Goal: Information Seeking & Learning: Learn about a topic

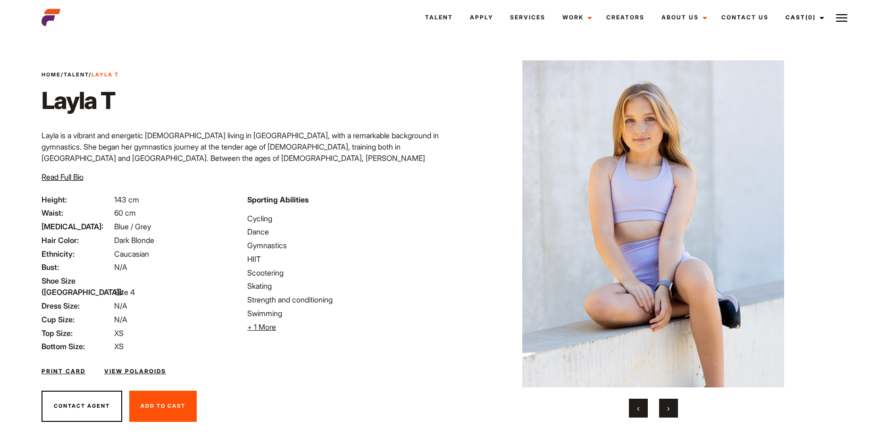
click at [665, 403] on button "›" at bounding box center [668, 408] width 19 height 19
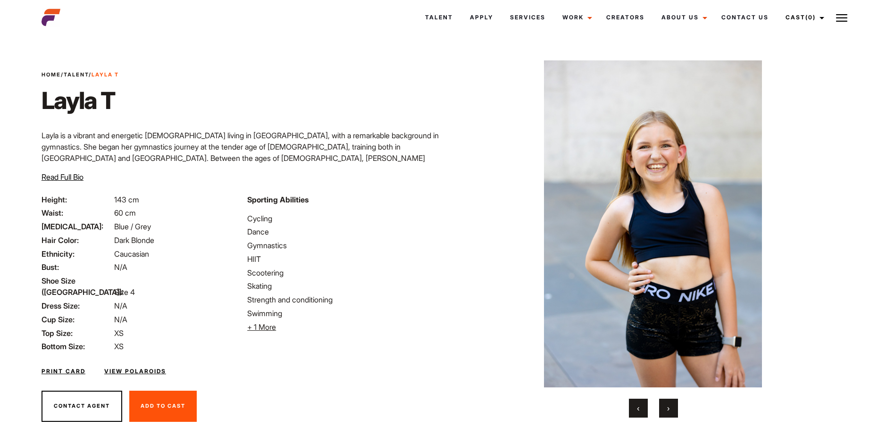
click at [665, 403] on button "›" at bounding box center [668, 408] width 19 height 19
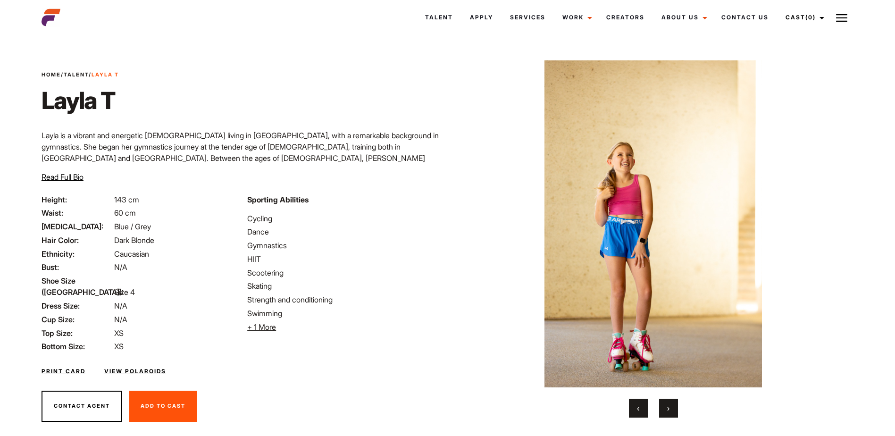
click at [665, 403] on button "›" at bounding box center [668, 408] width 19 height 19
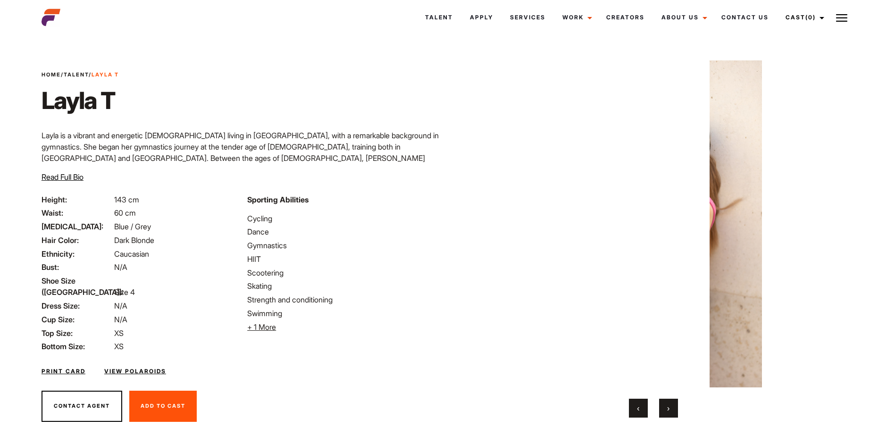
click at [665, 403] on button "›" at bounding box center [668, 408] width 19 height 19
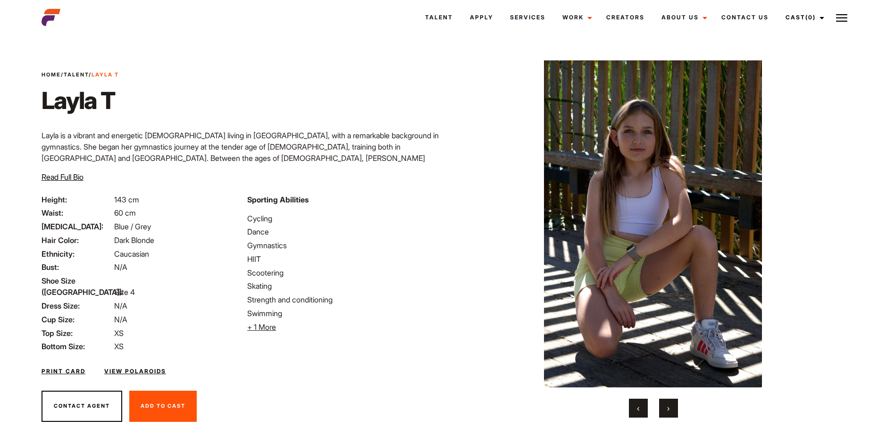
click at [665, 403] on button "›" at bounding box center [668, 408] width 19 height 19
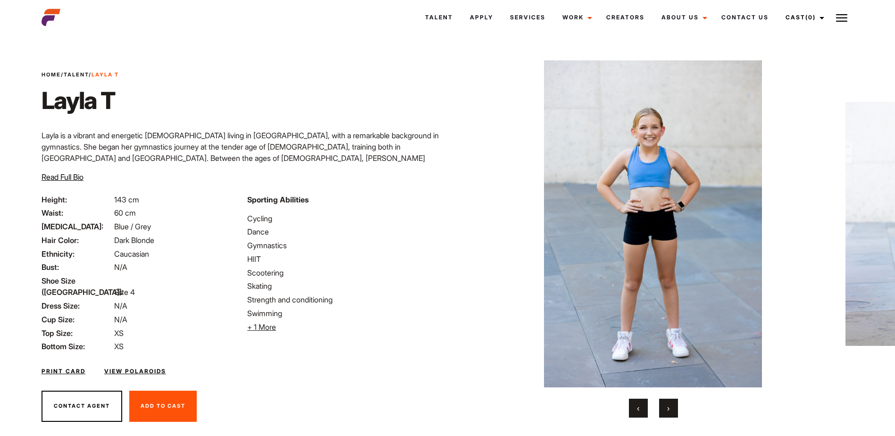
click at [671, 408] on button "›" at bounding box center [668, 408] width 19 height 19
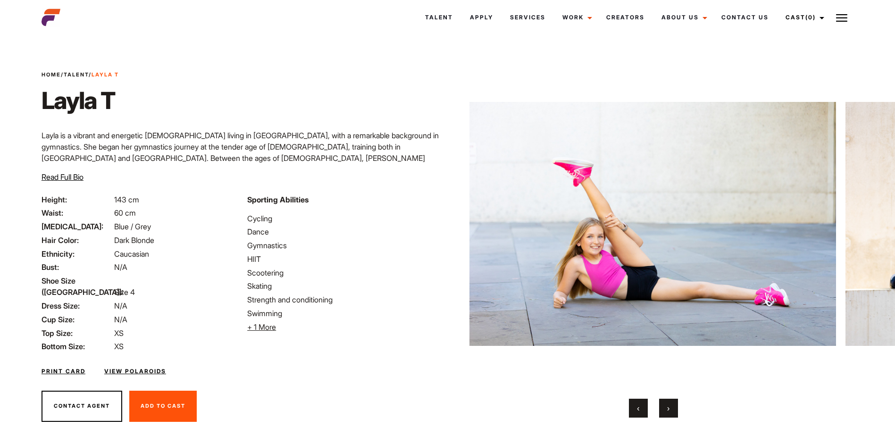
click at [671, 408] on button "›" at bounding box center [668, 408] width 19 height 19
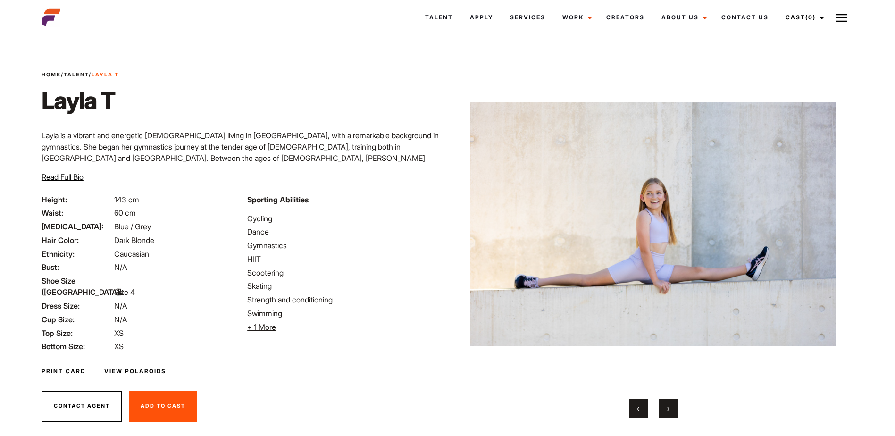
click at [671, 409] on button "›" at bounding box center [668, 408] width 19 height 19
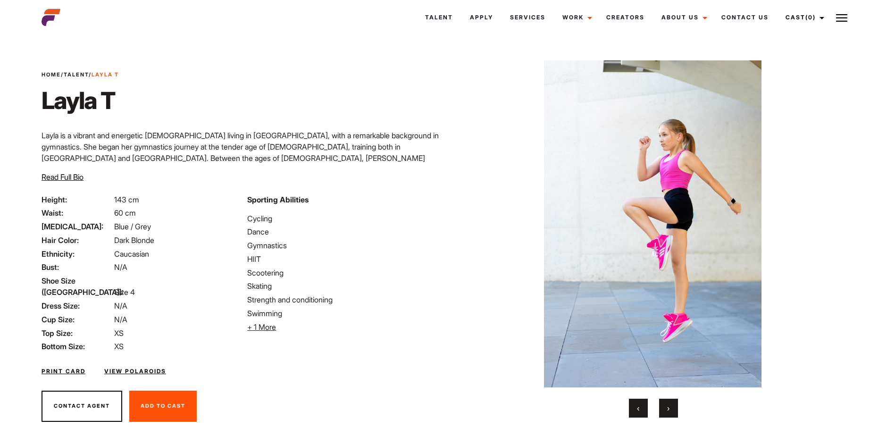
click at [671, 409] on button "›" at bounding box center [668, 408] width 19 height 19
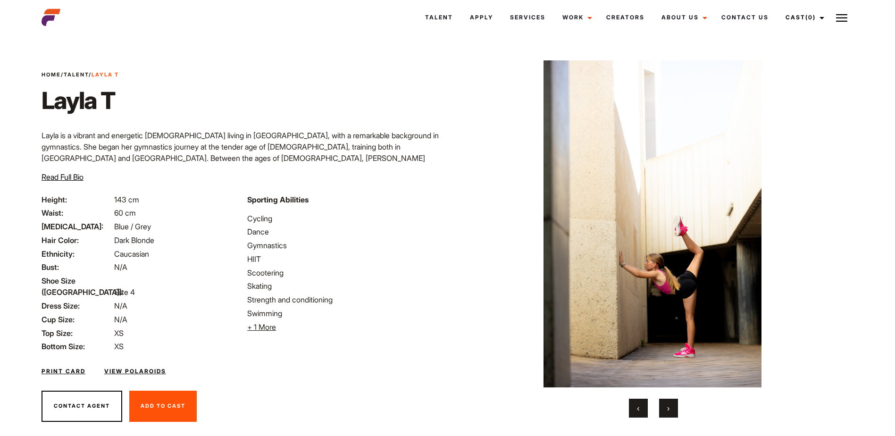
click at [671, 409] on button "›" at bounding box center [668, 408] width 19 height 19
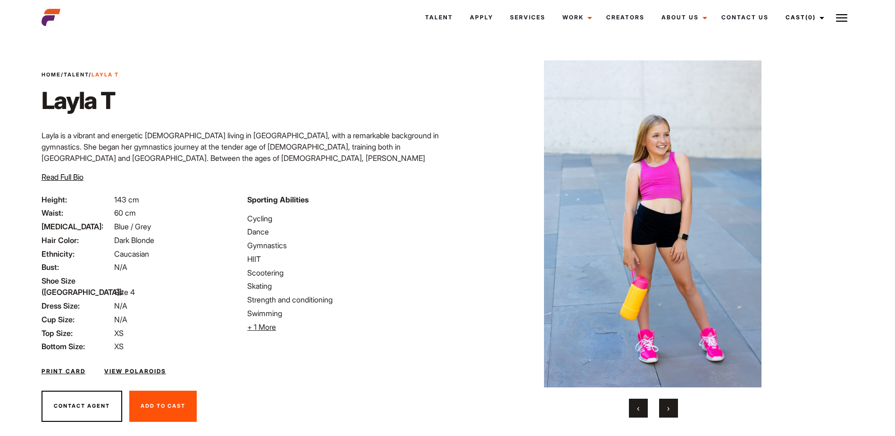
click at [671, 409] on button "›" at bounding box center [668, 408] width 19 height 19
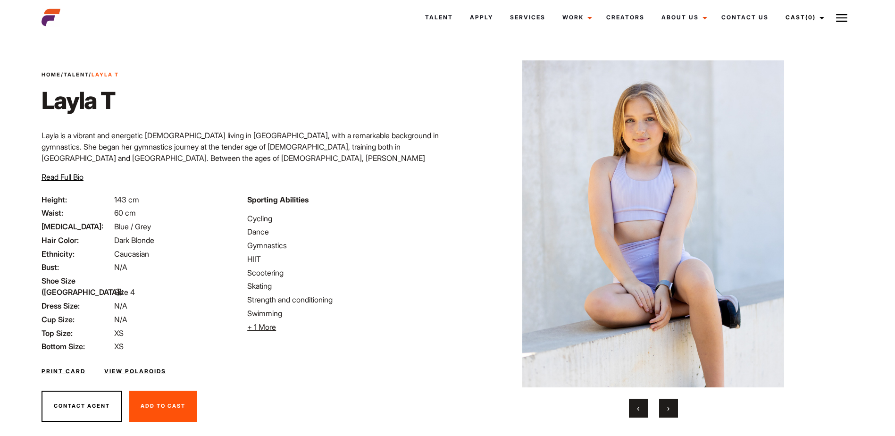
click at [671, 409] on button "›" at bounding box center [668, 408] width 19 height 19
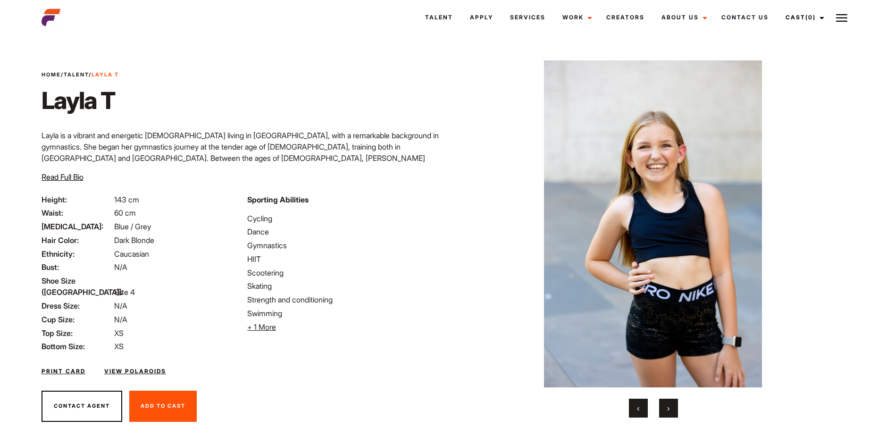
click at [671, 409] on button "›" at bounding box center [668, 408] width 19 height 19
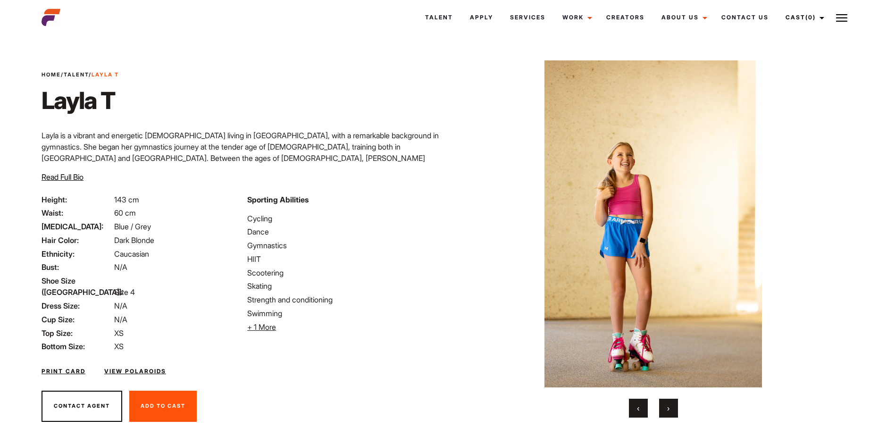
click at [671, 409] on button "›" at bounding box center [668, 408] width 19 height 19
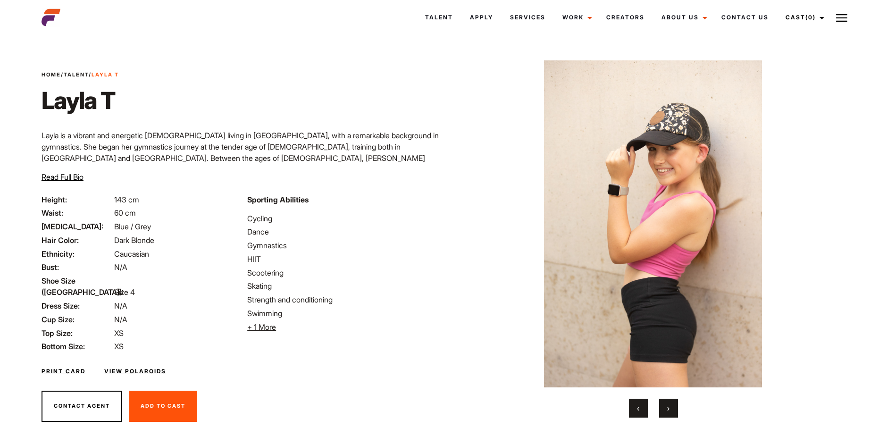
click at [671, 409] on button "›" at bounding box center [668, 408] width 19 height 19
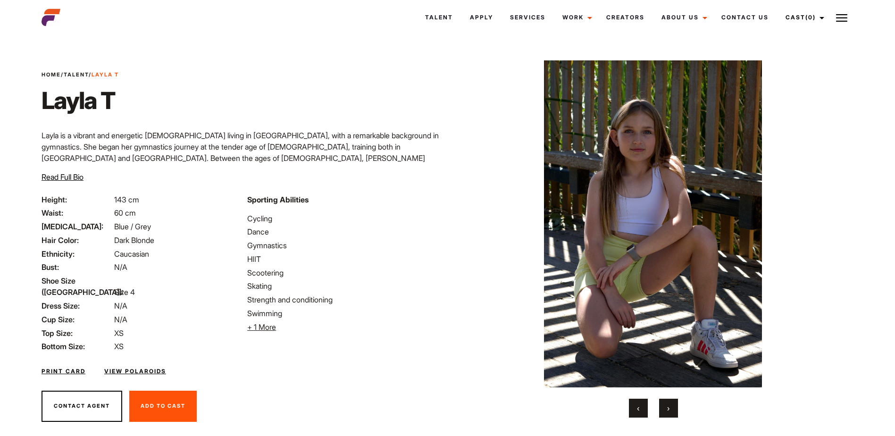
click at [671, 409] on button "›" at bounding box center [668, 408] width 19 height 19
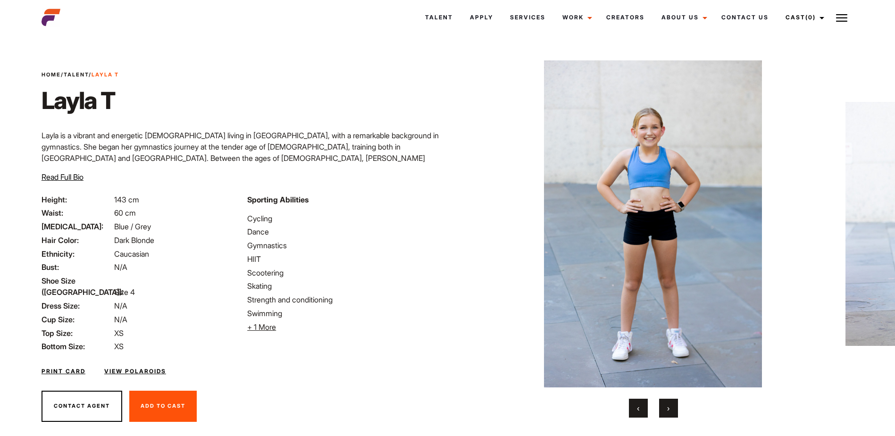
click at [671, 409] on button "›" at bounding box center [668, 408] width 19 height 19
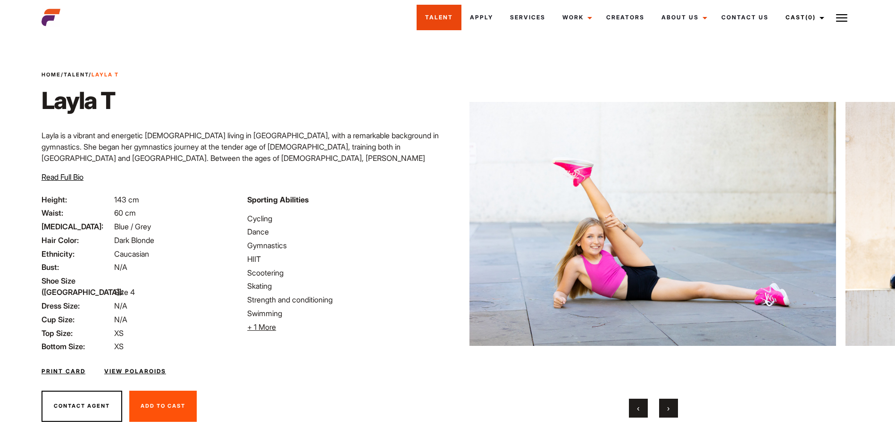
click at [416, 20] on link "Talent" at bounding box center [438, 17] width 45 height 25
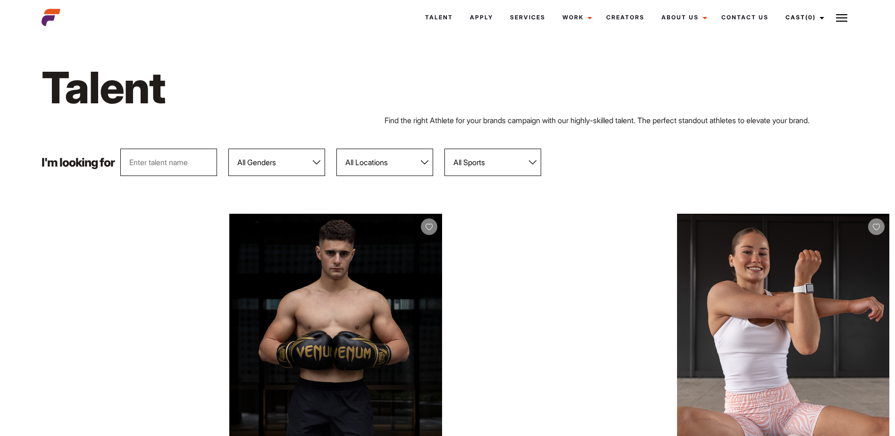
click at [424, 159] on select "All Locations Adelaide Brisbane Darwin Gold Coast Melbourne Perth Sunshine Coas…" at bounding box center [384, 162] width 97 height 27
click at [315, 161] on select "All Genders Female Male" at bounding box center [276, 162] width 97 height 27
select select "104"
click at [230, 149] on select "All Genders Female Male" at bounding box center [276, 162] width 97 height 27
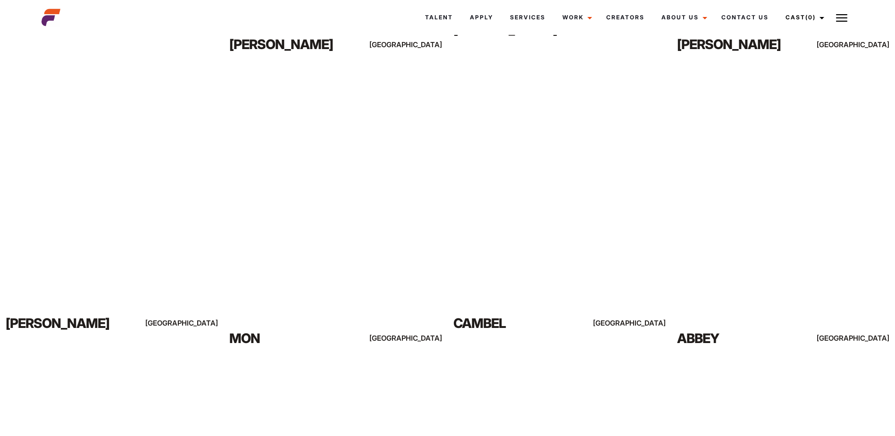
scroll to position [1671, 0]
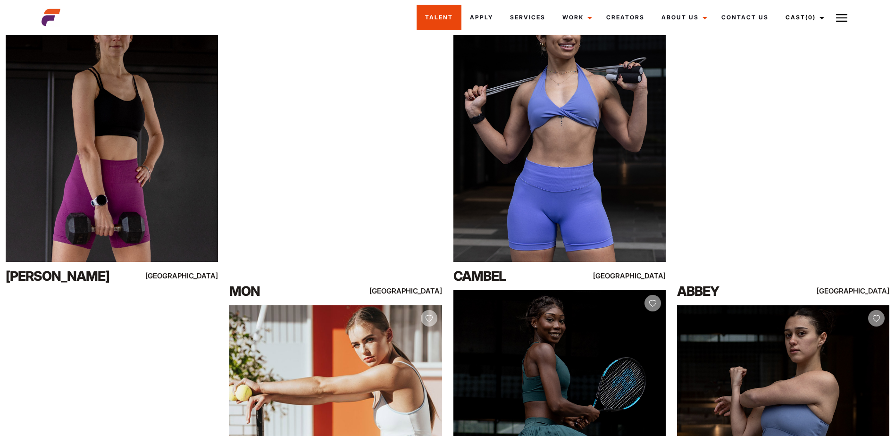
click at [416, 14] on link "Talent" at bounding box center [438, 17] width 45 height 25
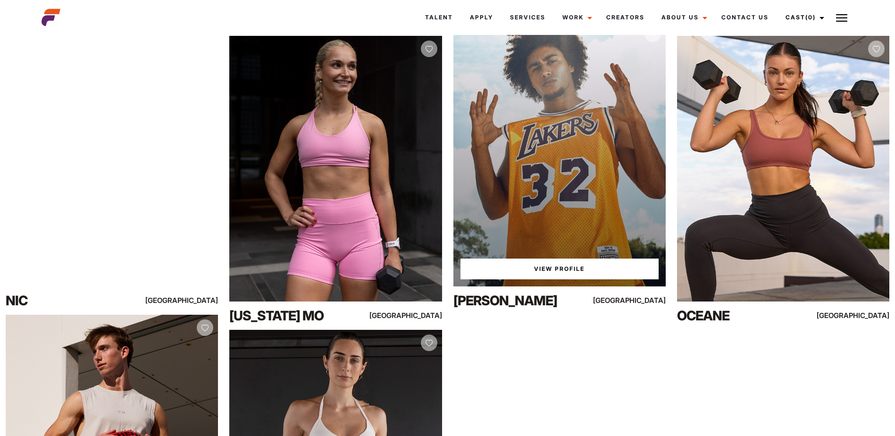
scroll to position [424, 0]
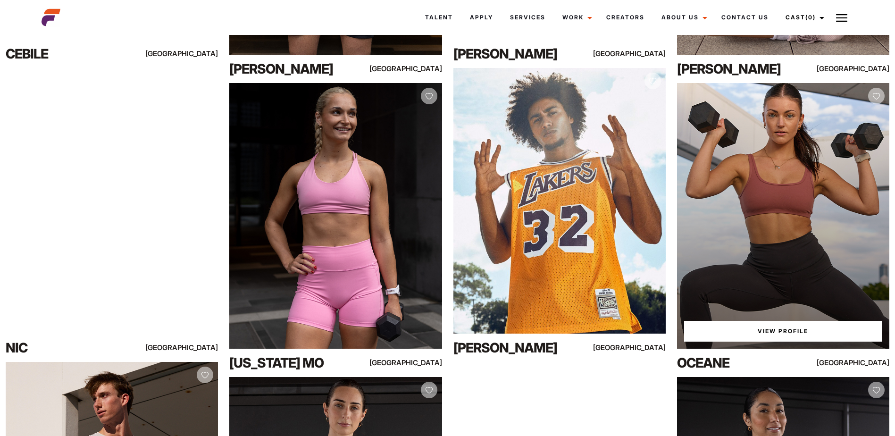
click at [775, 245] on div "View Profile" at bounding box center [783, 216] width 212 height 266
click at [791, 333] on link "View Profile" at bounding box center [783, 331] width 198 height 21
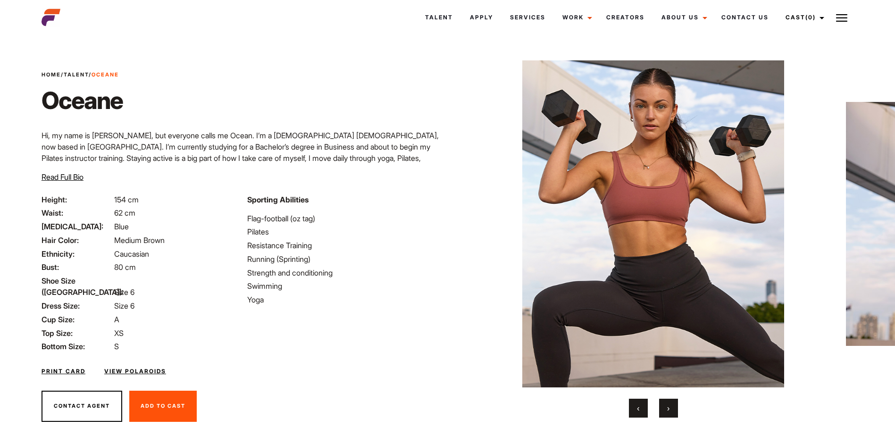
click at [668, 403] on button "›" at bounding box center [668, 408] width 19 height 19
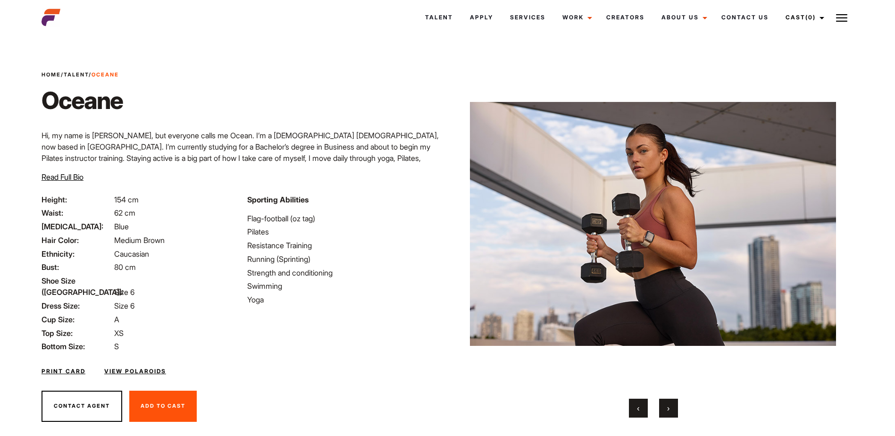
click at [668, 403] on button "›" at bounding box center [668, 408] width 19 height 19
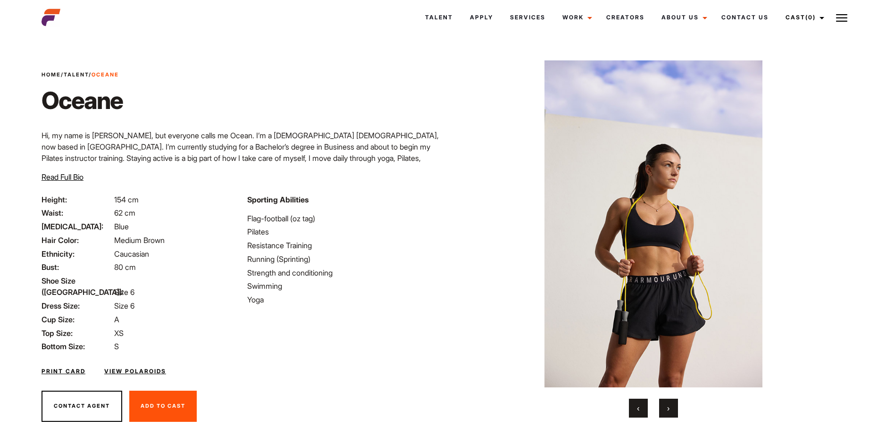
click at [668, 403] on button "›" at bounding box center [668, 408] width 19 height 19
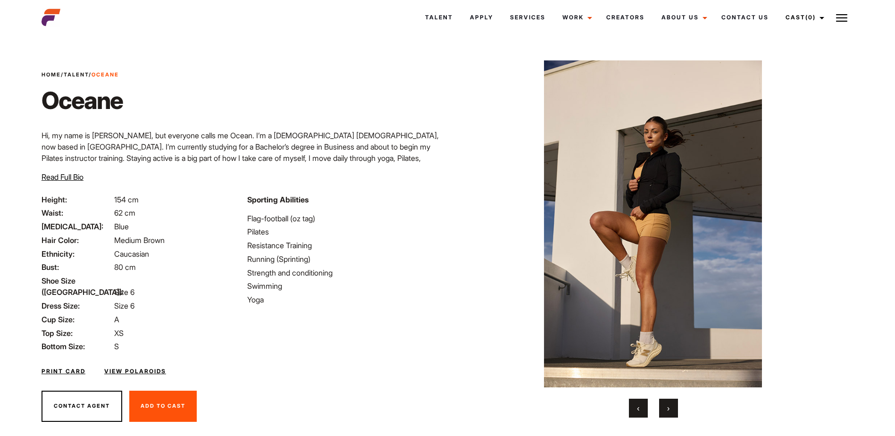
click at [668, 403] on button "›" at bounding box center [668, 408] width 19 height 19
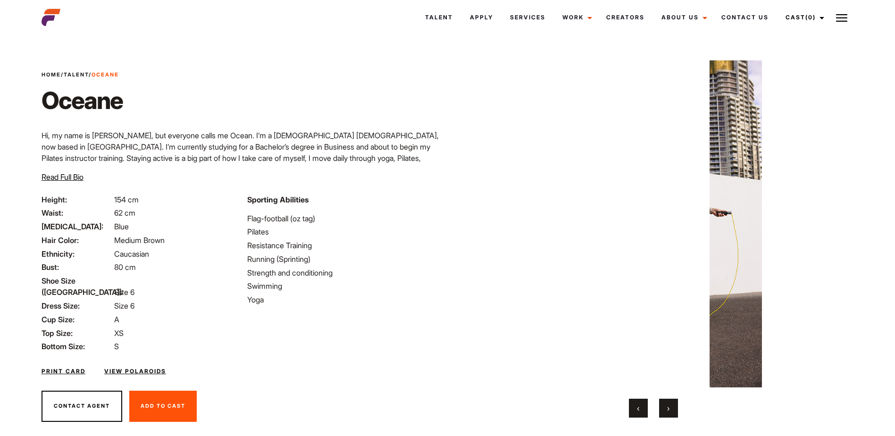
click at [668, 403] on button "›" at bounding box center [668, 408] width 19 height 19
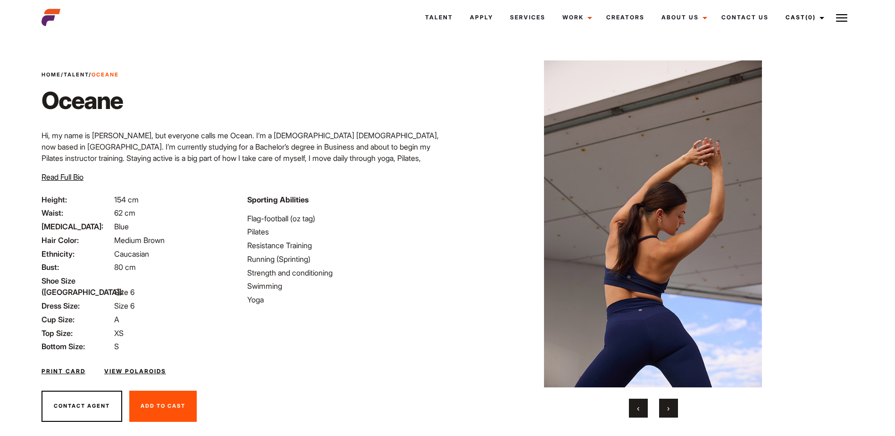
click at [668, 403] on button "›" at bounding box center [668, 408] width 19 height 19
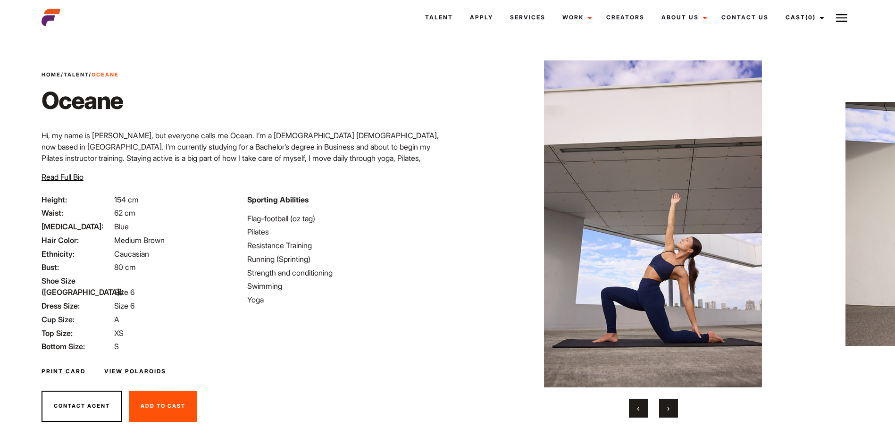
click at [668, 403] on button "›" at bounding box center [668, 408] width 19 height 19
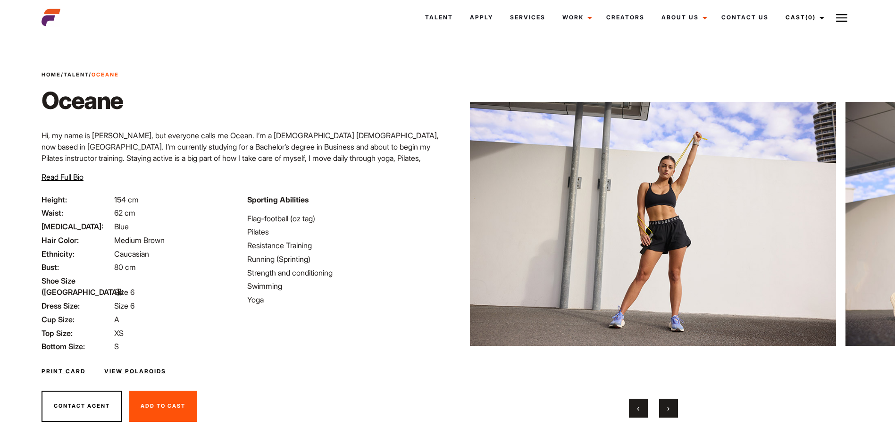
click at [668, 403] on button "›" at bounding box center [668, 408] width 19 height 19
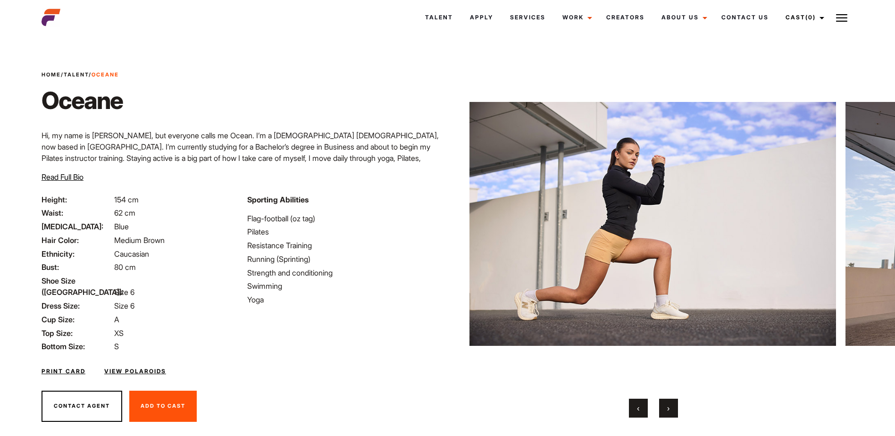
click at [668, 403] on button "›" at bounding box center [668, 408] width 19 height 19
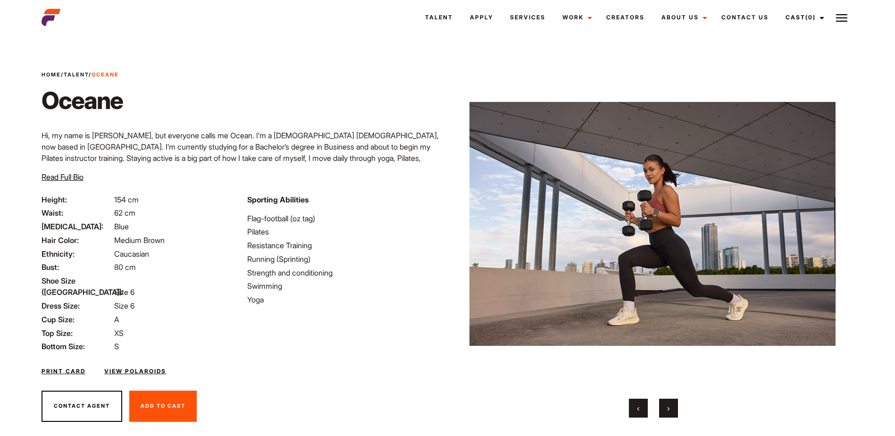
click at [668, 403] on button "›" at bounding box center [668, 408] width 19 height 19
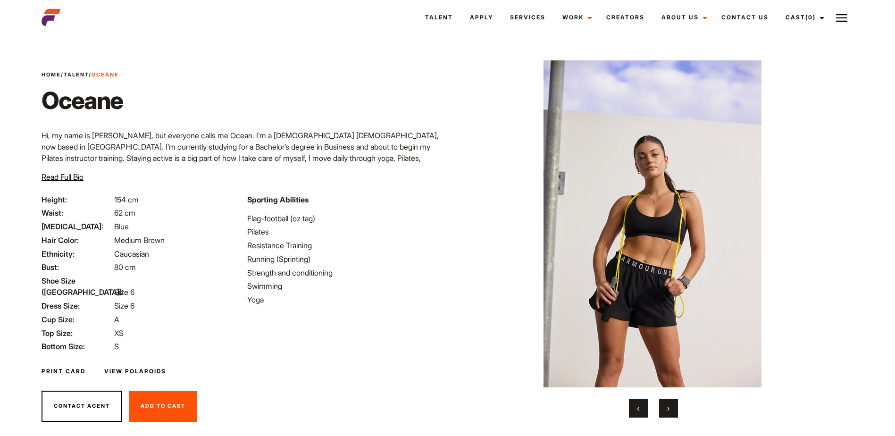
click at [668, 403] on button "›" at bounding box center [668, 408] width 19 height 19
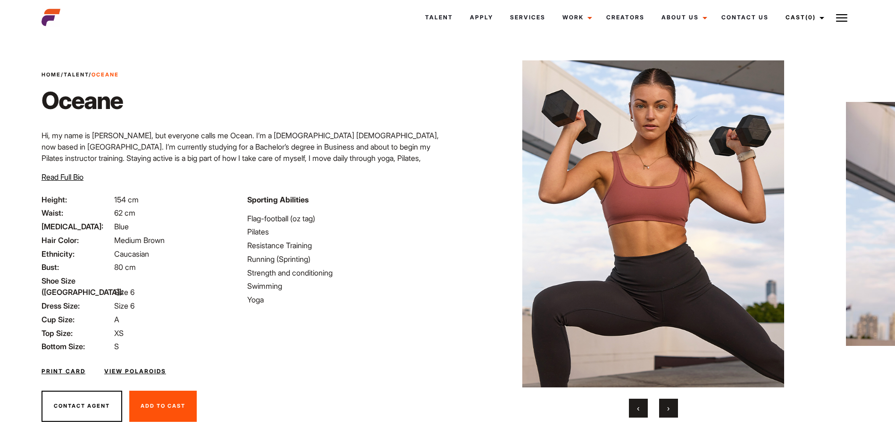
click at [668, 403] on button "›" at bounding box center [668, 408] width 19 height 19
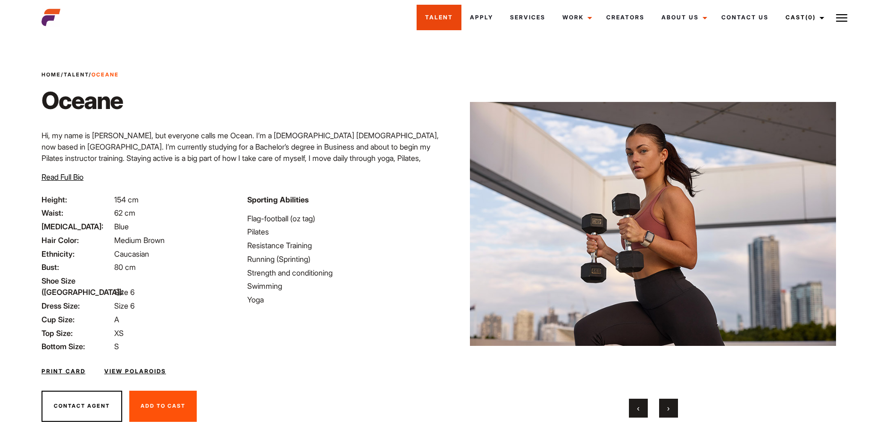
click at [416, 20] on link "Talent" at bounding box center [438, 17] width 45 height 25
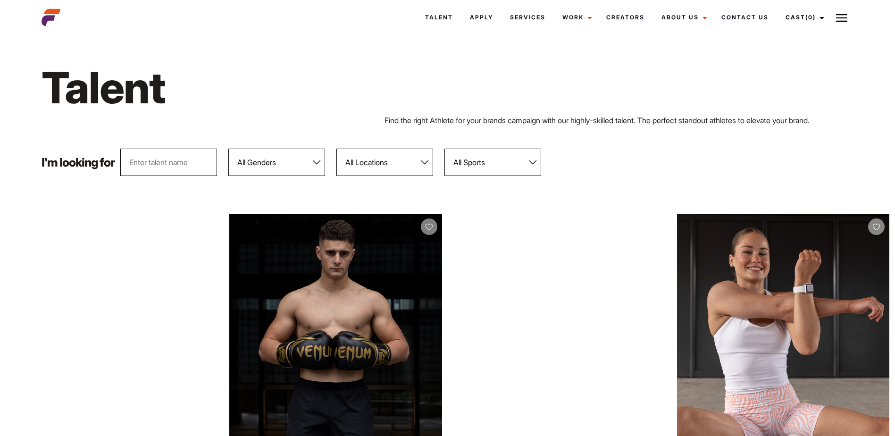
click at [315, 167] on select "All Genders [DEMOGRAPHIC_DATA] [DEMOGRAPHIC_DATA]" at bounding box center [276, 162] width 97 height 27
select select "104"
click at [230, 149] on select "All Genders Female Male" at bounding box center [276, 162] width 97 height 27
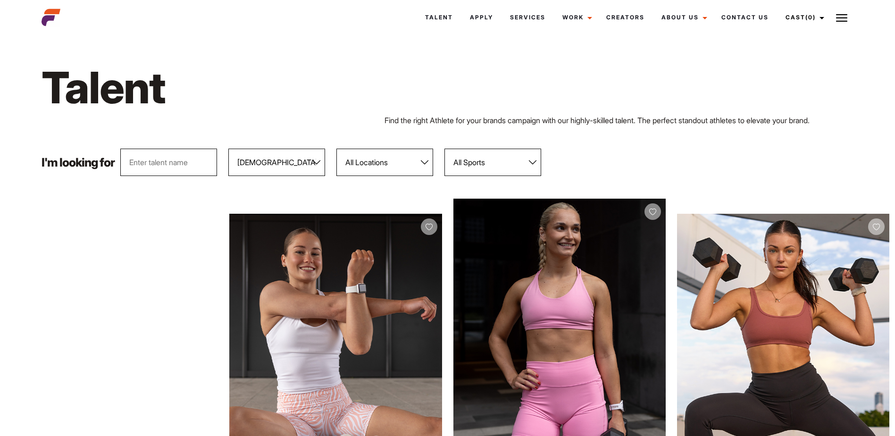
click at [425, 162] on select "All Locations Adelaide Brisbane Darwin Gold Coast Melbourne Perth Sunshine Coas…" at bounding box center [384, 162] width 97 height 27
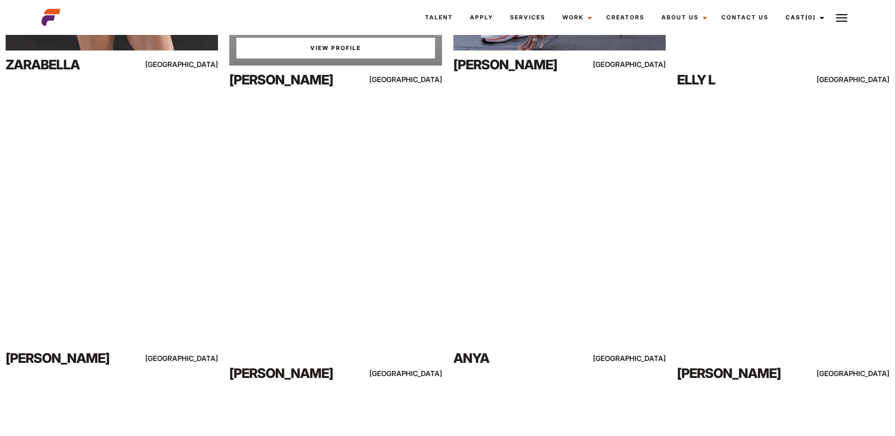
scroll to position [802, 0]
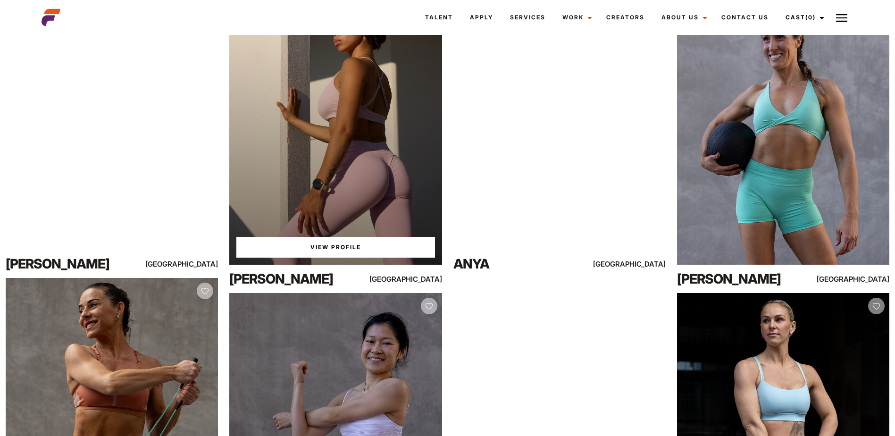
click at [332, 248] on link "View Profile" at bounding box center [335, 247] width 198 height 21
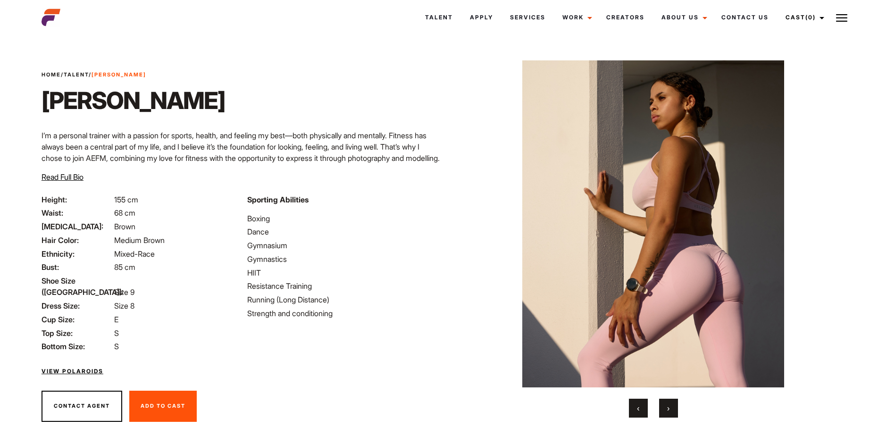
click at [661, 410] on button "›" at bounding box center [668, 408] width 19 height 19
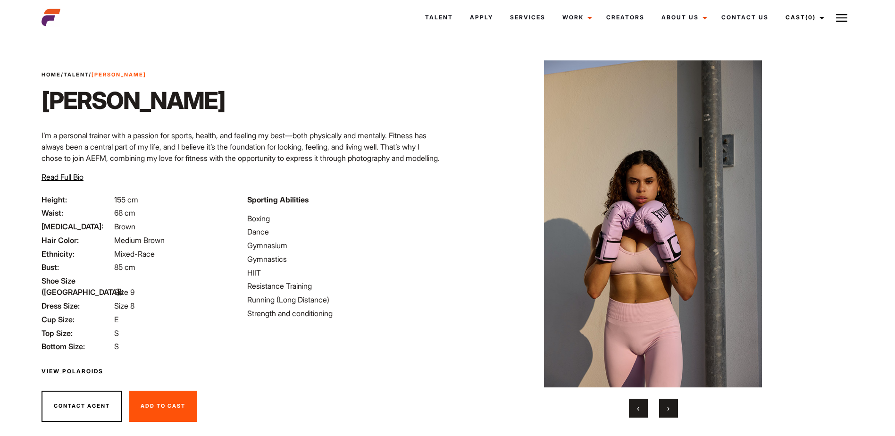
click at [664, 407] on button "›" at bounding box center [668, 408] width 19 height 19
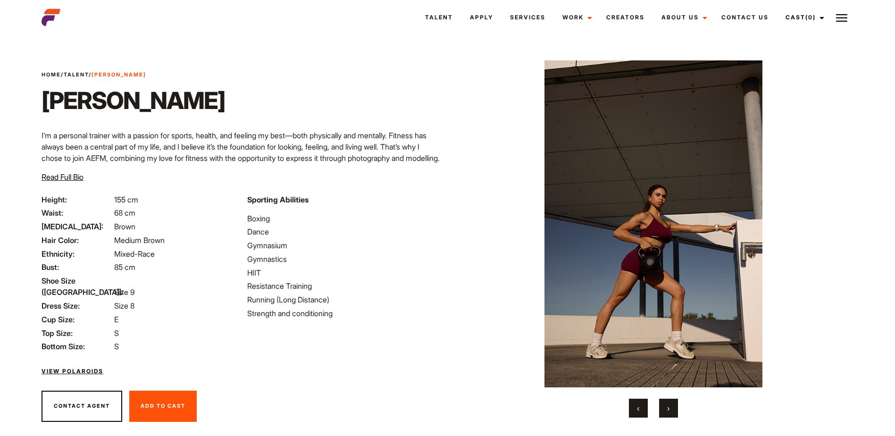
click at [664, 407] on button "›" at bounding box center [668, 408] width 19 height 19
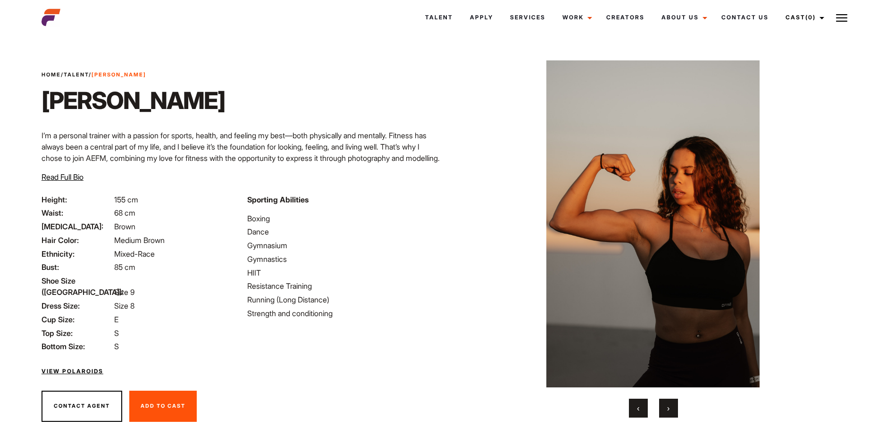
click at [664, 407] on button "›" at bounding box center [668, 408] width 19 height 19
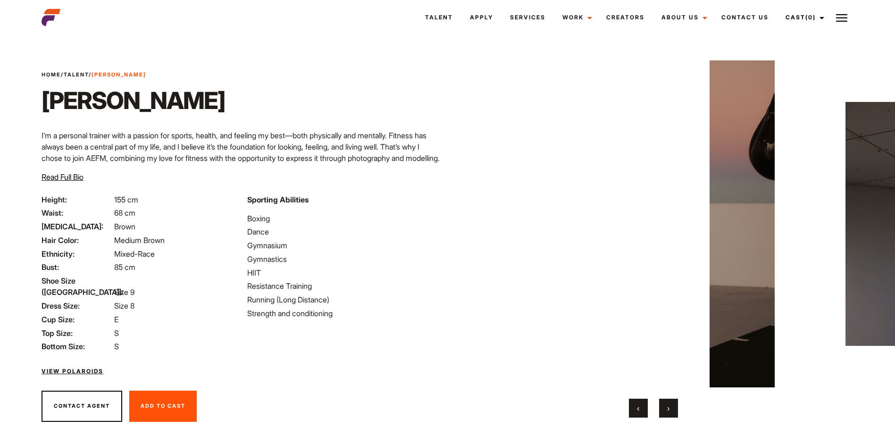
click at [664, 407] on button "›" at bounding box center [668, 408] width 19 height 19
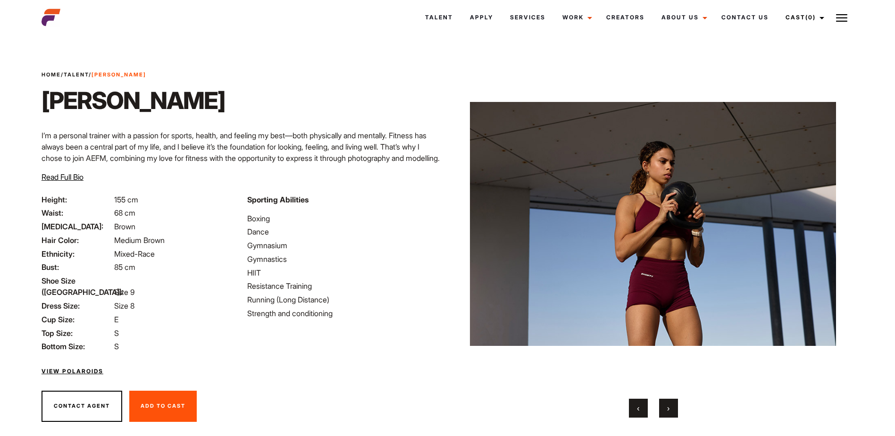
click at [664, 406] on button "›" at bounding box center [668, 408] width 19 height 19
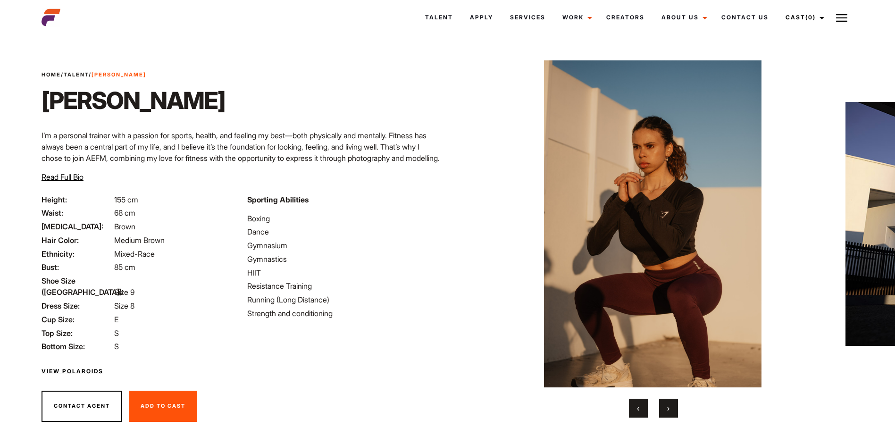
click at [665, 405] on button "›" at bounding box center [668, 408] width 19 height 19
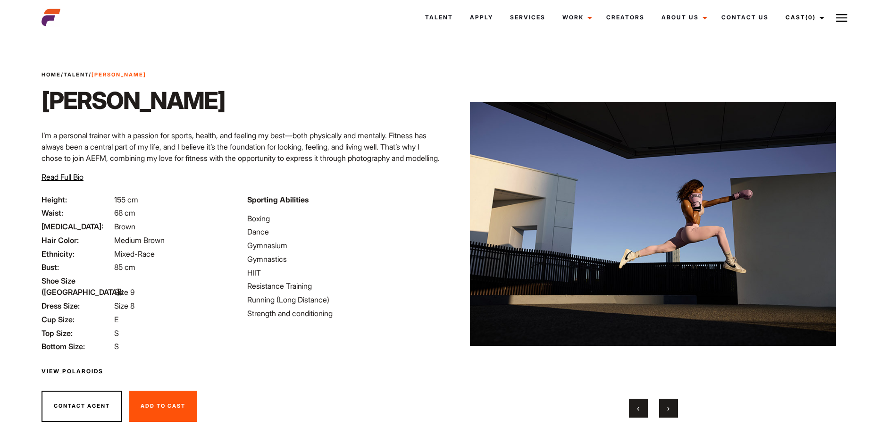
click at [665, 404] on button "›" at bounding box center [668, 408] width 19 height 19
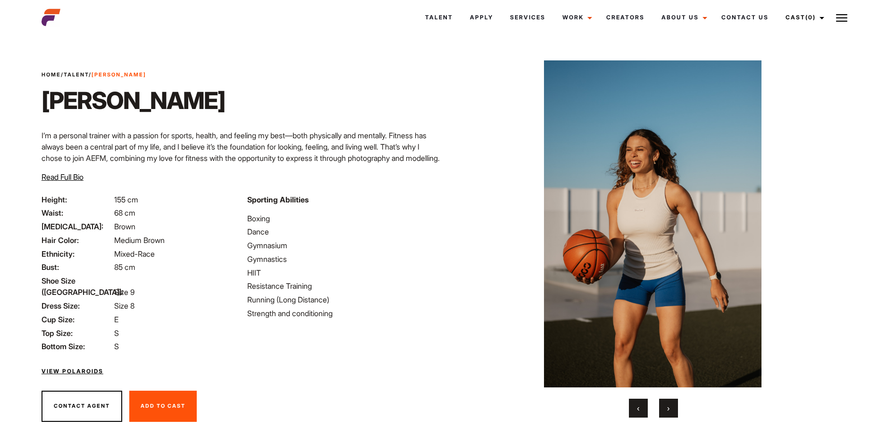
click at [665, 404] on button "›" at bounding box center [668, 408] width 19 height 19
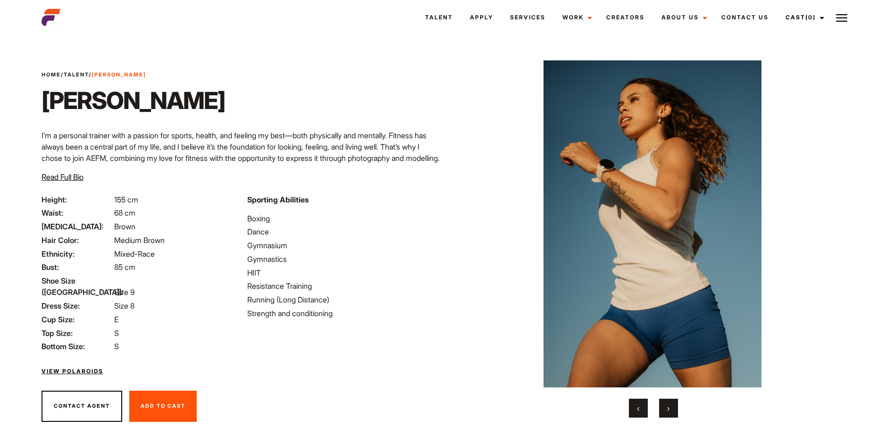
click at [666, 410] on button "›" at bounding box center [668, 408] width 19 height 19
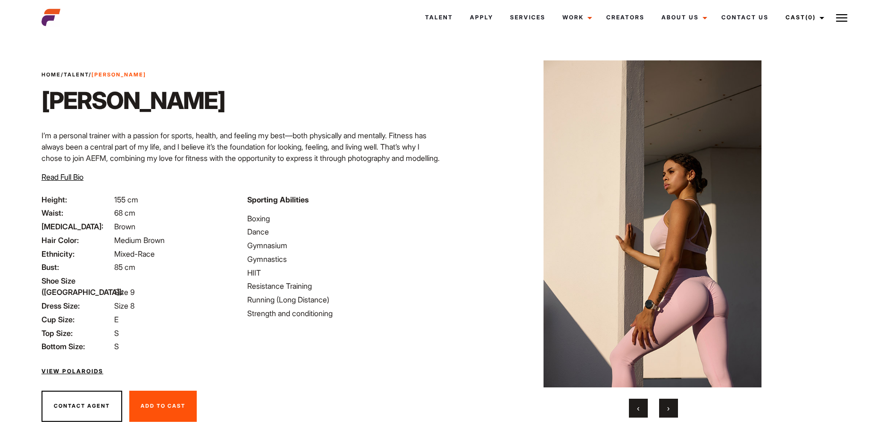
click at [666, 410] on button "›" at bounding box center [668, 408] width 19 height 19
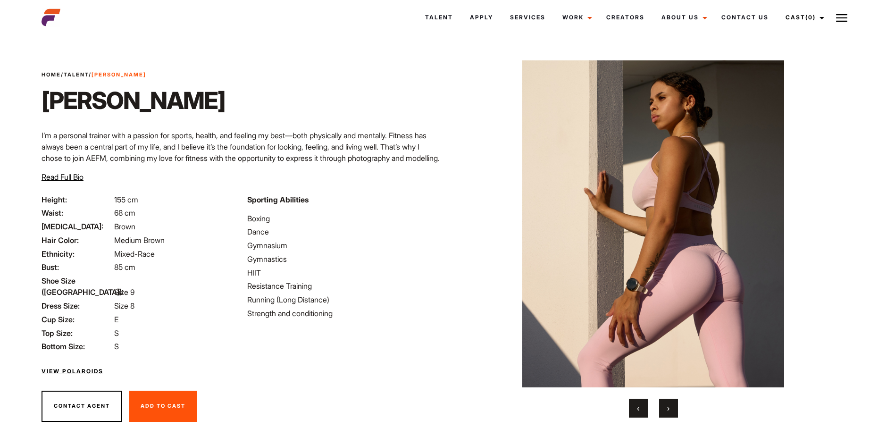
click at [666, 410] on button "›" at bounding box center [668, 408] width 19 height 19
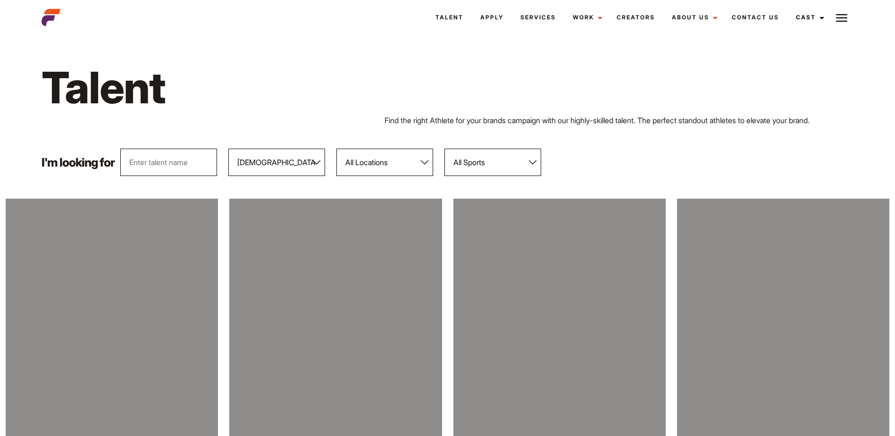
select select "104"
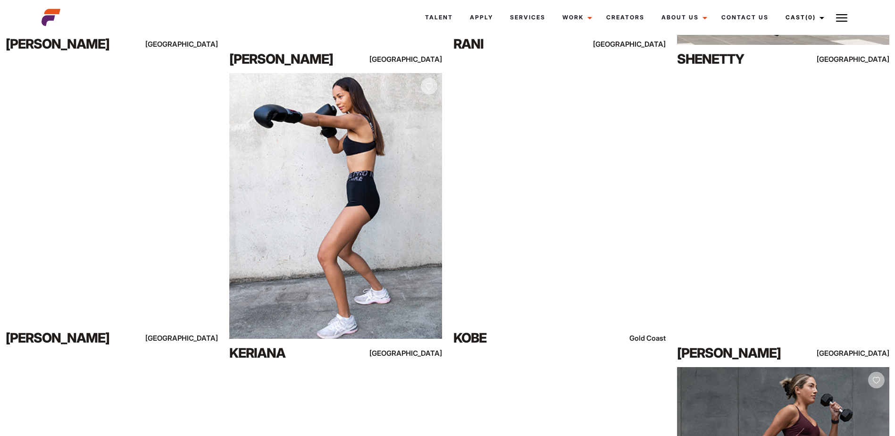
scroll to position [4300, 0]
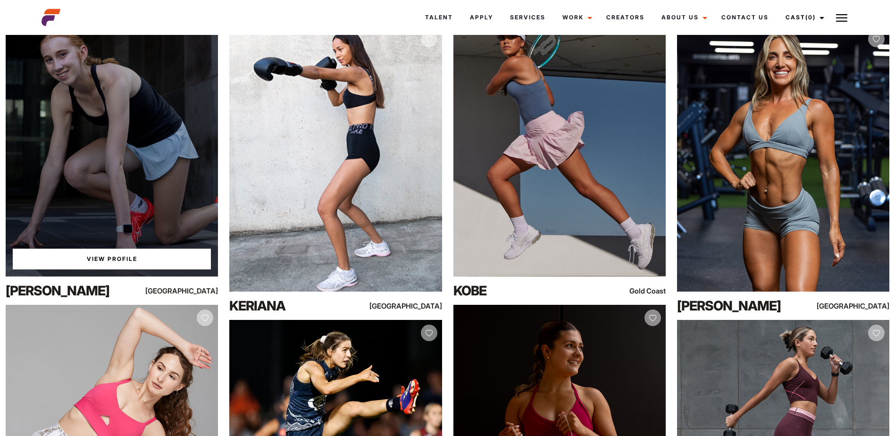
click at [161, 170] on div "View Profile" at bounding box center [112, 144] width 212 height 266
click at [94, 254] on link "View Profile" at bounding box center [112, 259] width 198 height 21
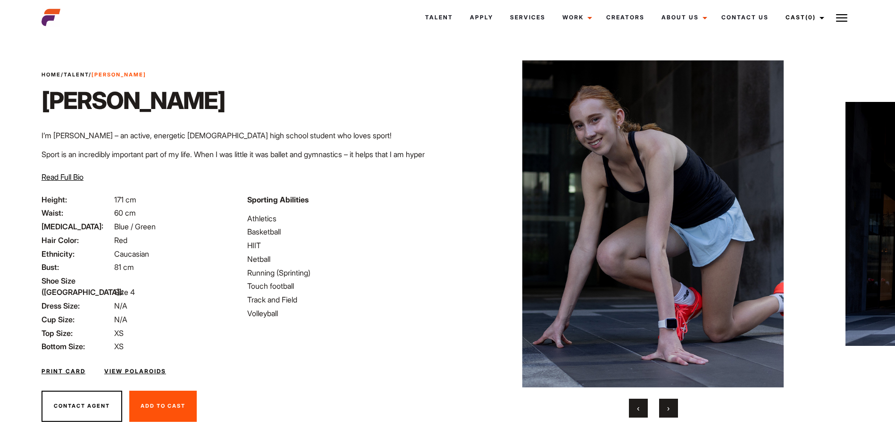
click at [667, 408] on span "›" at bounding box center [668, 407] width 2 height 9
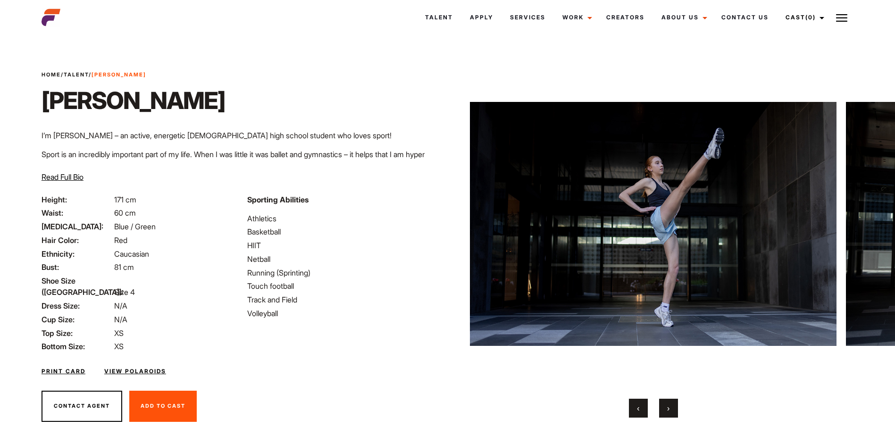
click at [667, 407] on span "›" at bounding box center [668, 407] width 2 height 9
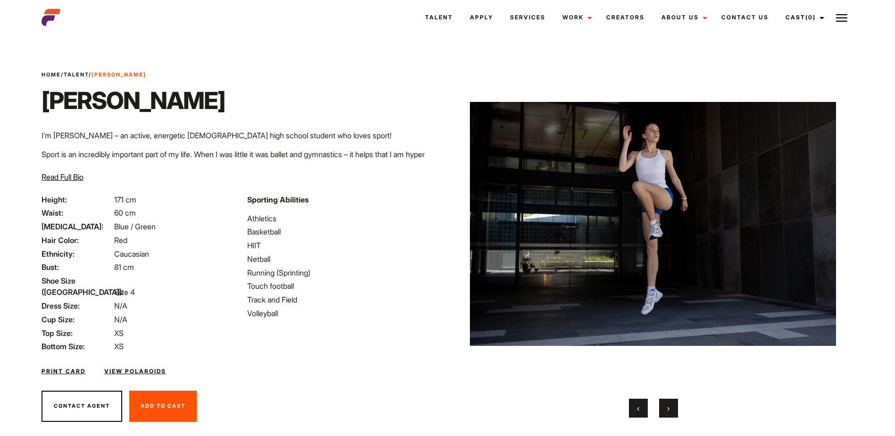
click at [667, 407] on span "›" at bounding box center [668, 407] width 2 height 9
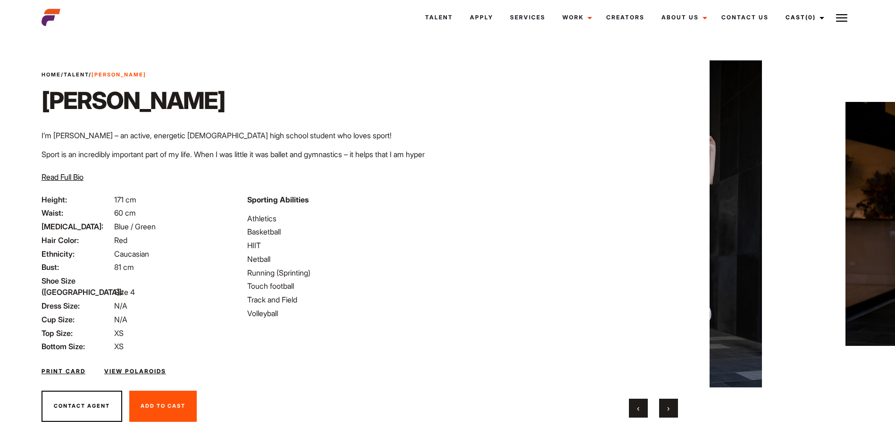
click at [667, 406] on span "›" at bounding box center [668, 407] width 2 height 9
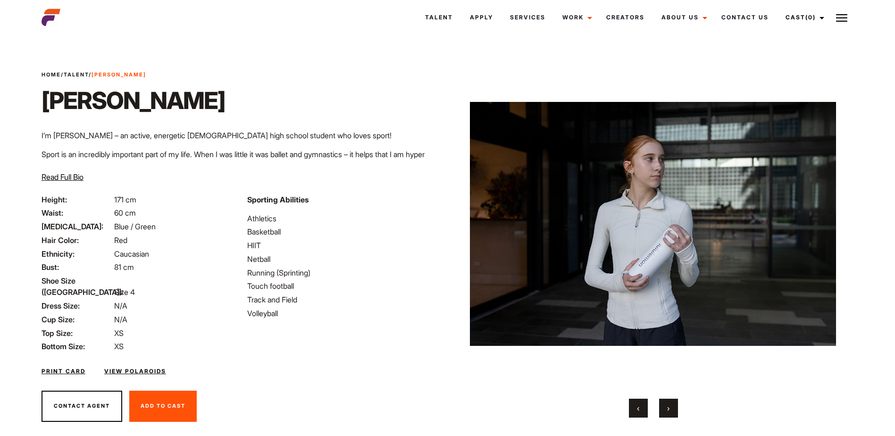
click at [668, 406] on span "›" at bounding box center [668, 407] width 2 height 9
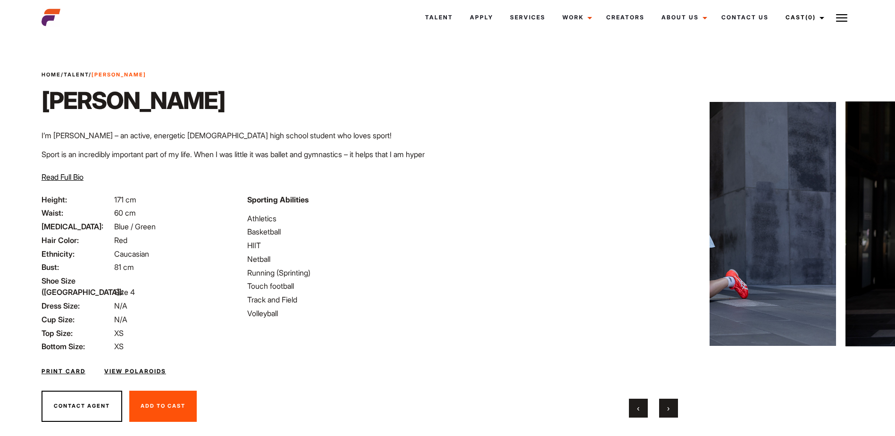
click at [668, 406] on span "›" at bounding box center [668, 407] width 2 height 9
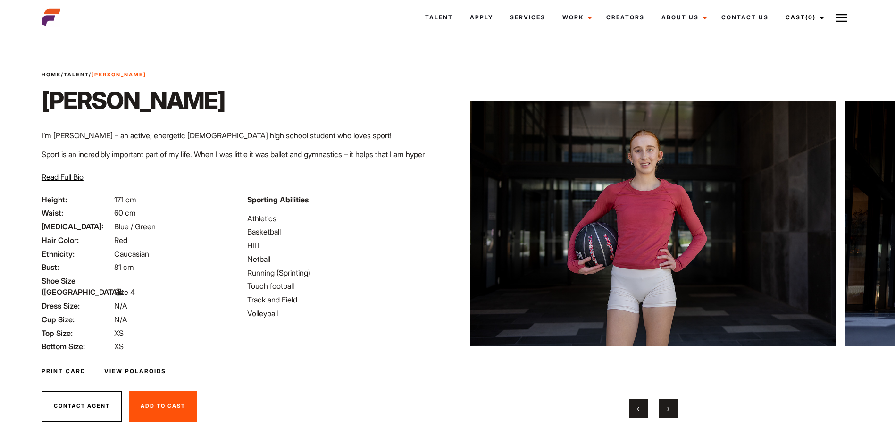
click at [668, 406] on span "›" at bounding box center [668, 407] width 2 height 9
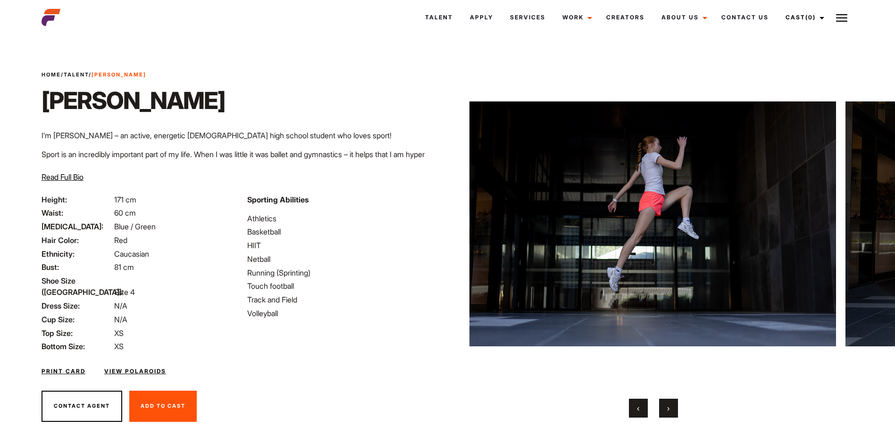
click at [668, 406] on span "›" at bounding box center [668, 407] width 2 height 9
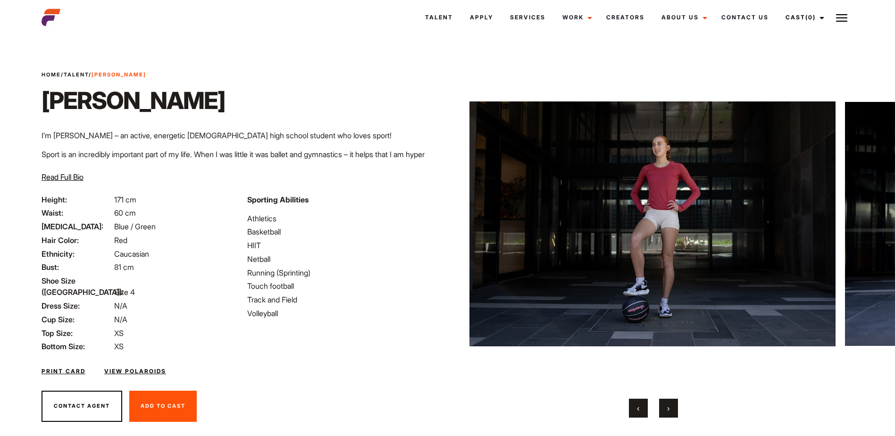
click at [668, 406] on span "›" at bounding box center [668, 407] width 2 height 9
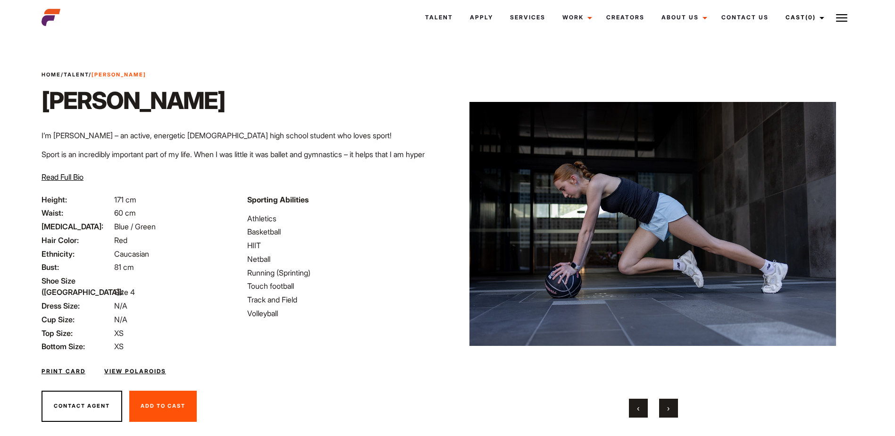
click at [668, 406] on span "›" at bounding box center [668, 407] width 2 height 9
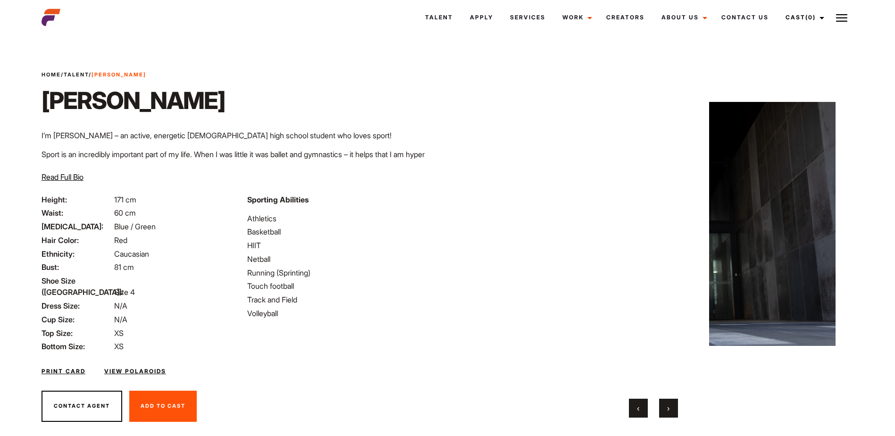
click at [668, 406] on span "›" at bounding box center [668, 407] width 2 height 9
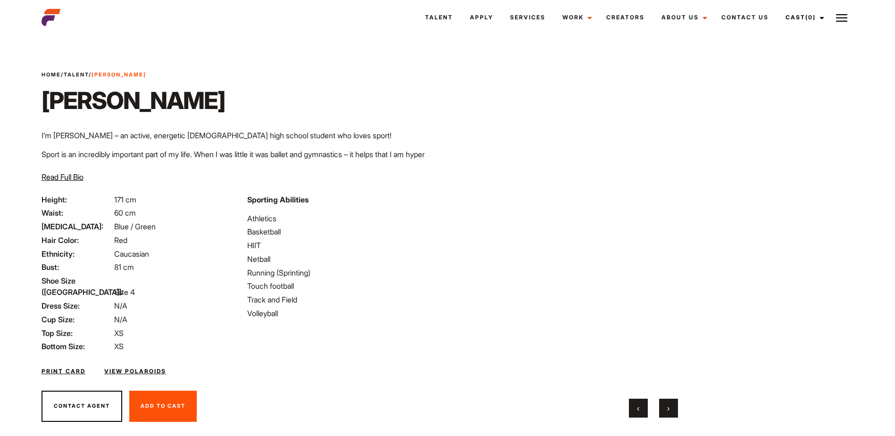
click at [668, 406] on span "›" at bounding box center [668, 407] width 2 height 9
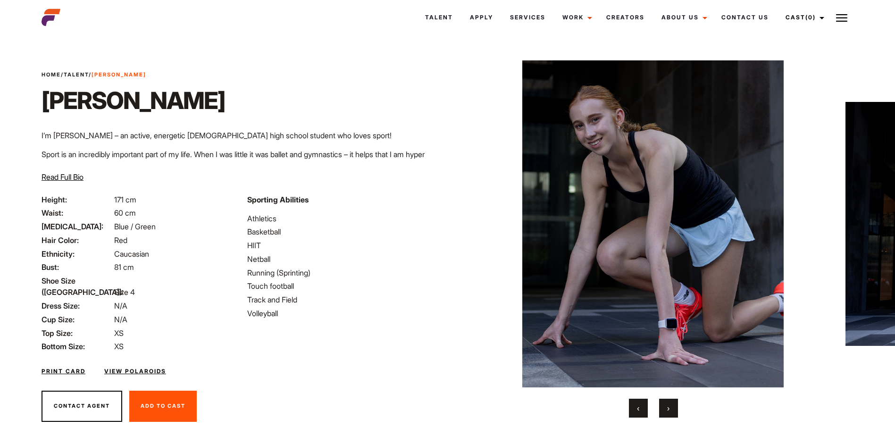
click at [668, 406] on span "›" at bounding box center [668, 407] width 2 height 9
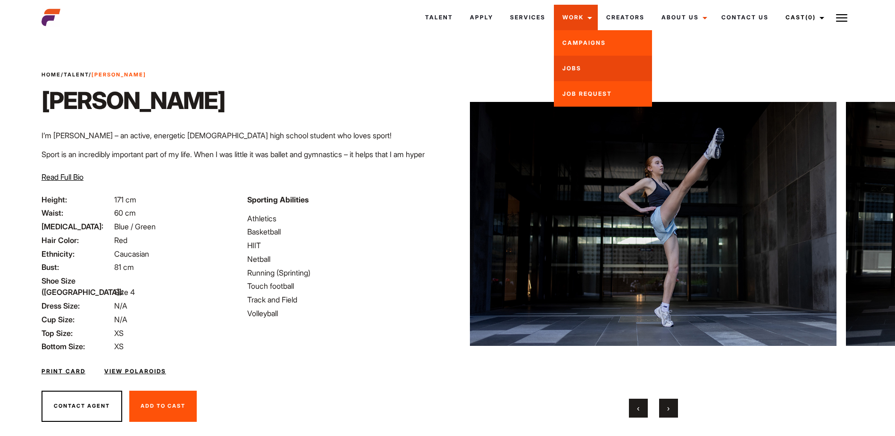
click at [554, 73] on link "Jobs" at bounding box center [603, 68] width 98 height 25
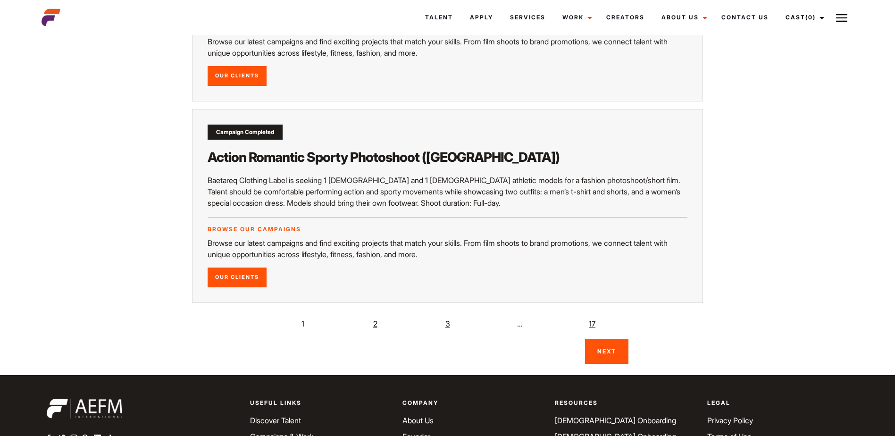
scroll to position [1509, 0]
